Goal: Task Accomplishment & Management: Manage account settings

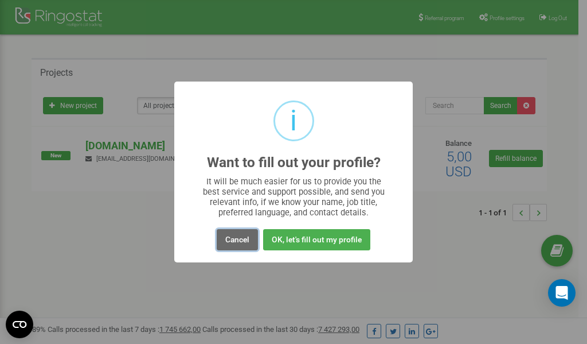
click at [237, 237] on button "Cancel" at bounding box center [237, 239] width 41 height 21
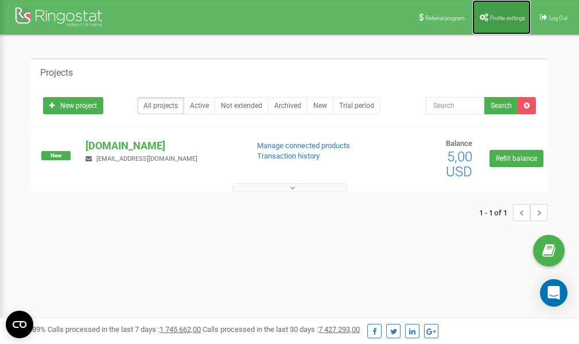
click at [504, 20] on span "Profile settings" at bounding box center [507, 18] width 35 height 6
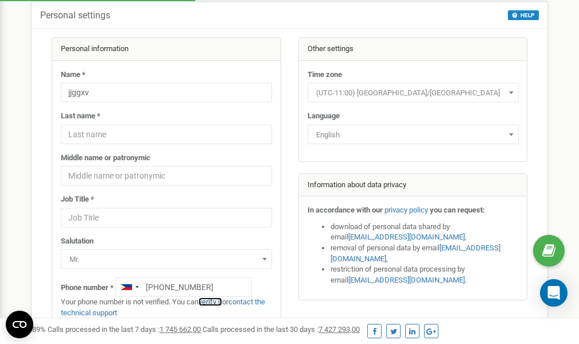
click at [219, 302] on link "verify it" at bounding box center [210, 301] width 24 height 9
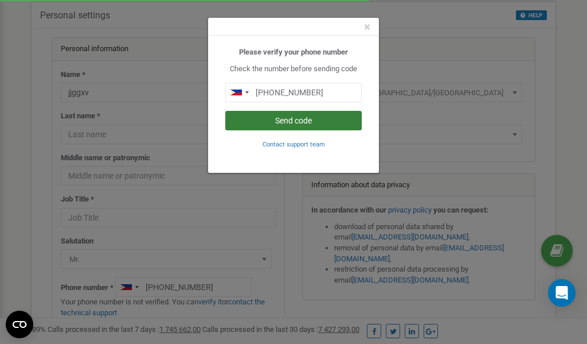
click at [298, 118] on button "Send code" at bounding box center [293, 121] width 137 height 20
